Goal: Task Accomplishment & Management: Manage account settings

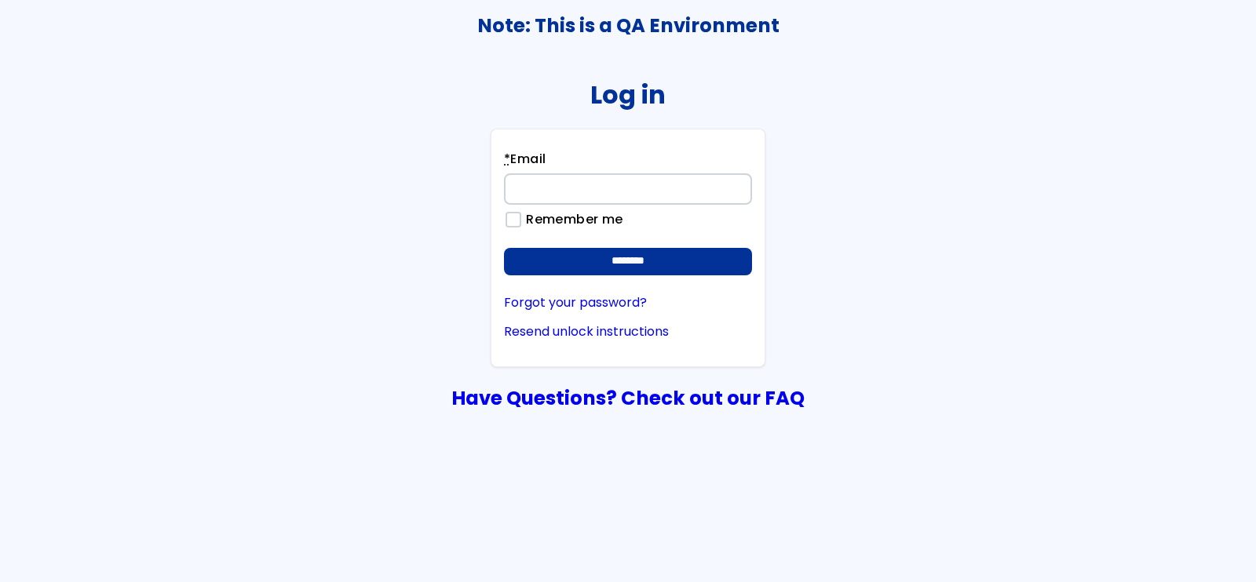
type input "**********"
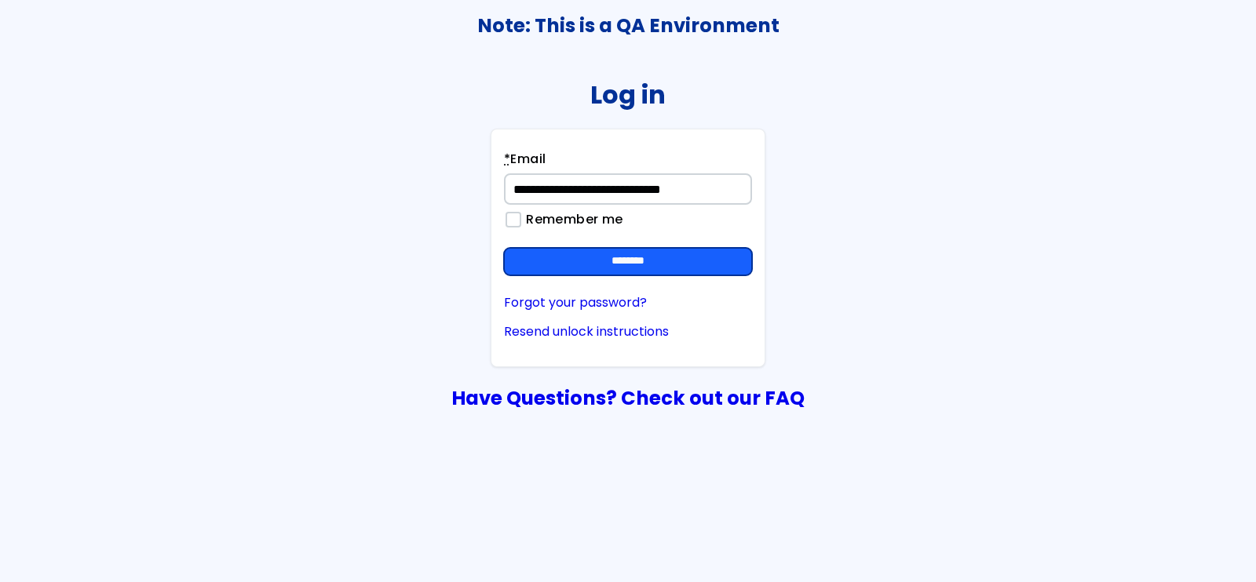
click at [628, 265] on input "********" at bounding box center [628, 262] width 248 height 28
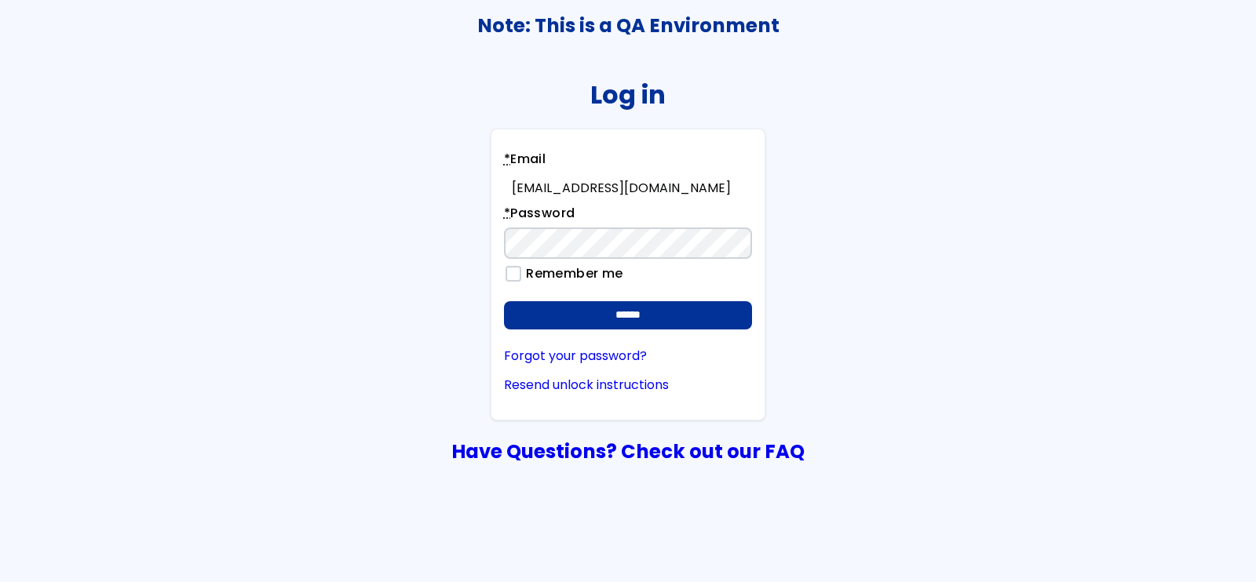
click at [504, 301] on input "******" at bounding box center [628, 315] width 248 height 28
